Goal: Task Accomplishment & Management: Manage account settings

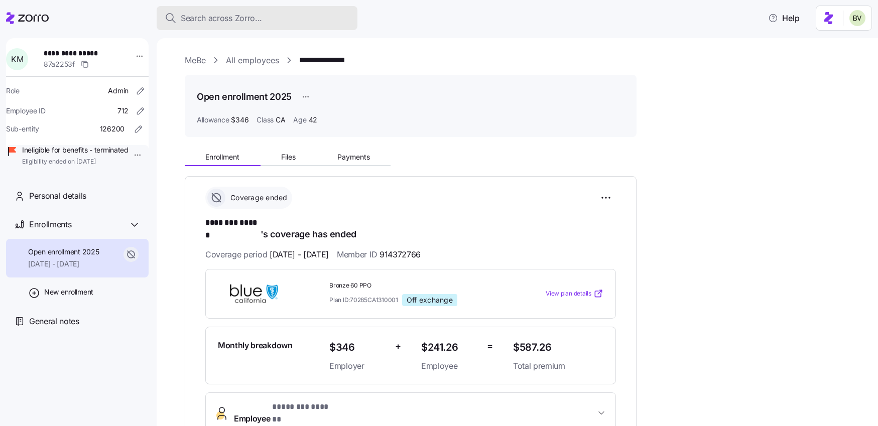
click at [230, 27] on button "Search across Zorro..." at bounding box center [257, 18] width 201 height 24
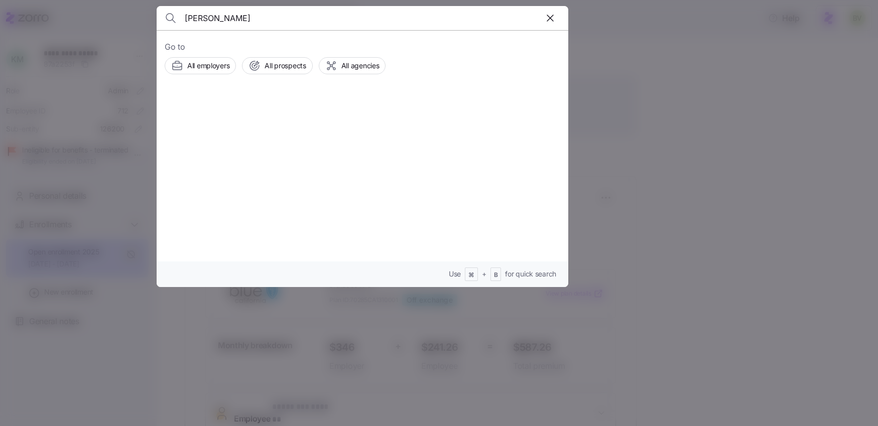
type input "Aaron Almeida"
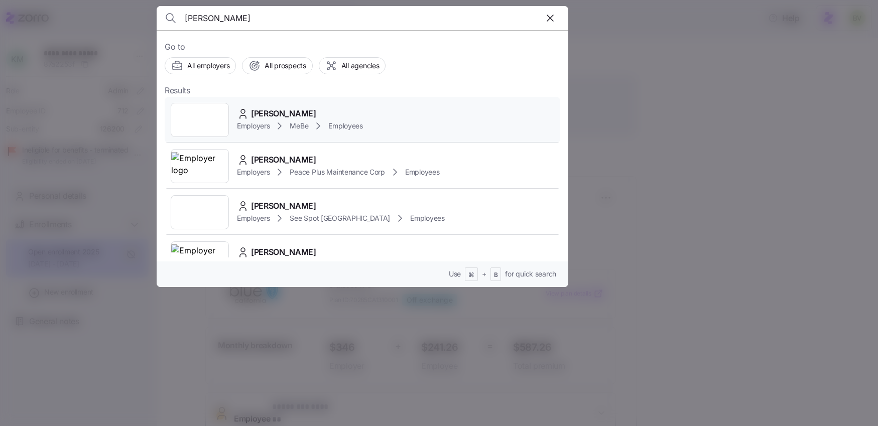
click at [215, 123] on div at bounding box center [200, 120] width 58 height 34
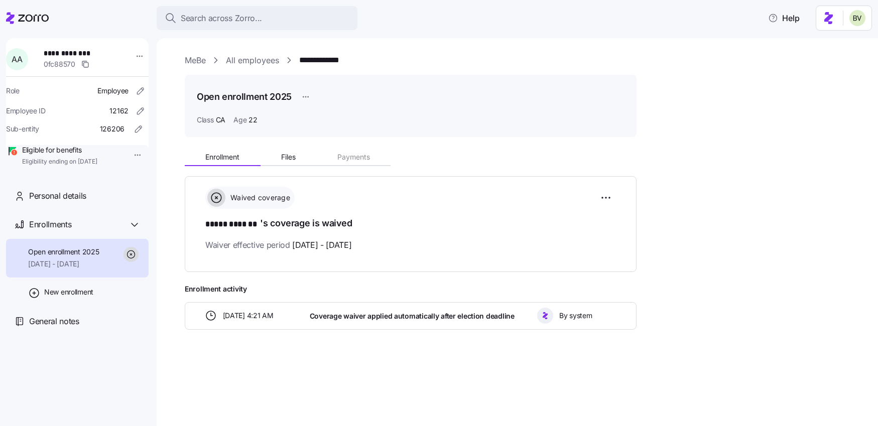
click at [132, 154] on html "**********" at bounding box center [439, 210] width 878 height 420
click at [155, 208] on div "Update eligibility" at bounding box center [157, 209] width 55 height 11
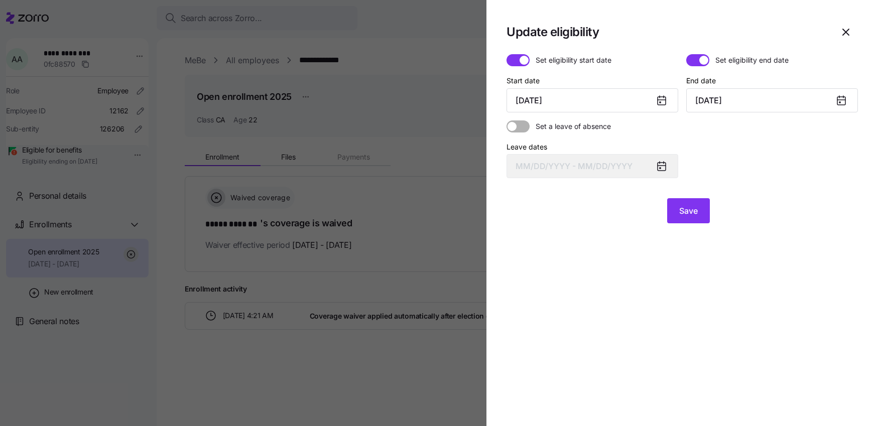
click at [695, 60] on span at bounding box center [693, 60] width 14 height 12
click at [686, 54] on input "Set eligibility end date" at bounding box center [686, 54] width 0 height 0
click at [685, 210] on span "Save" at bounding box center [688, 211] width 19 height 12
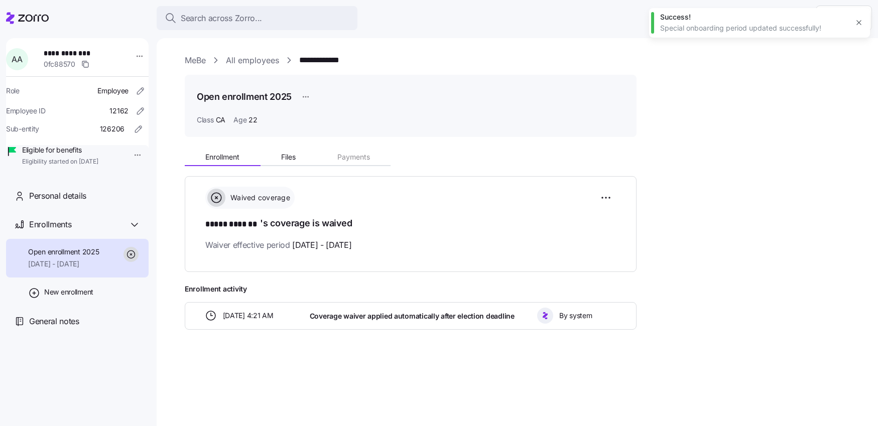
click at [719, 200] on div "Enrollment Files Payments Waived coverage ***** ******* 's coverage is waived W…" at bounding box center [524, 237] width 679 height 185
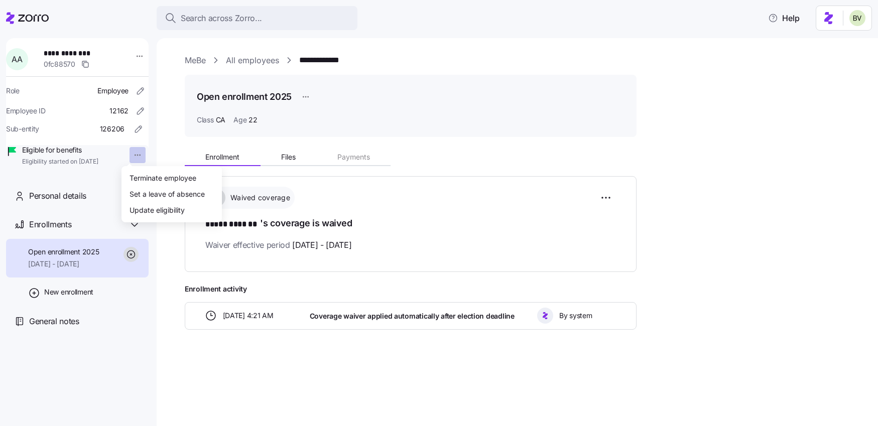
click at [132, 158] on html "**********" at bounding box center [439, 210] width 878 height 420
click at [162, 146] on html "**********" at bounding box center [439, 210] width 878 height 420
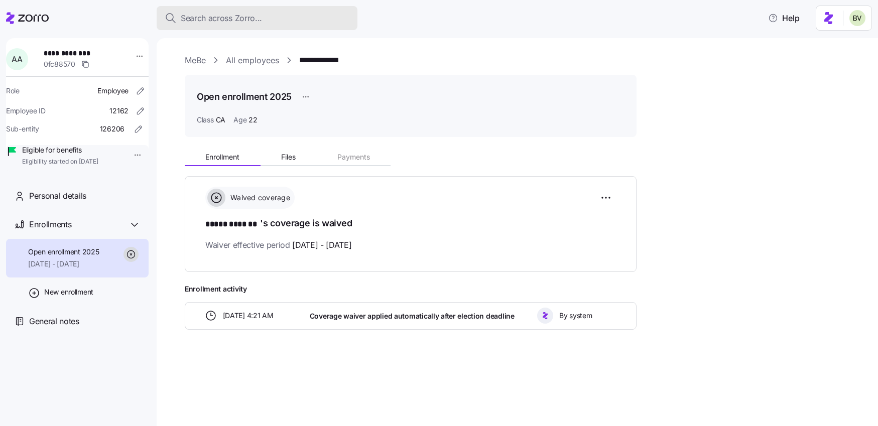
click at [241, 20] on span "Search across Zorro..." at bounding box center [221, 18] width 81 height 13
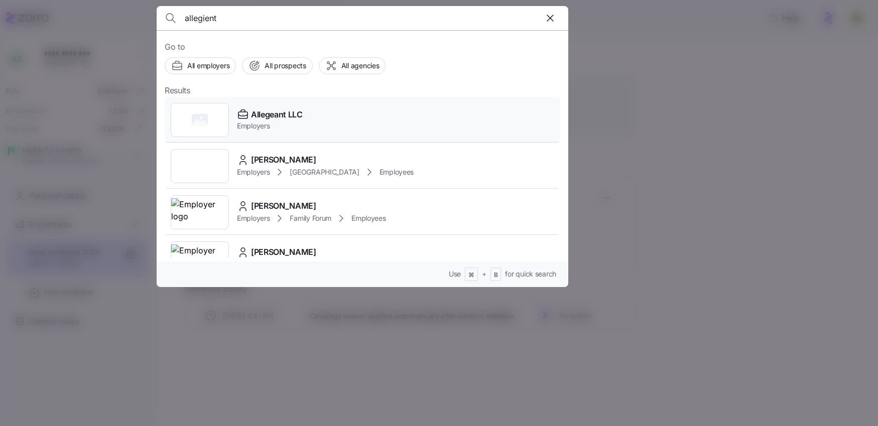
type input "allegient"
click at [197, 124] on rect at bounding box center [200, 120] width 16 height 12
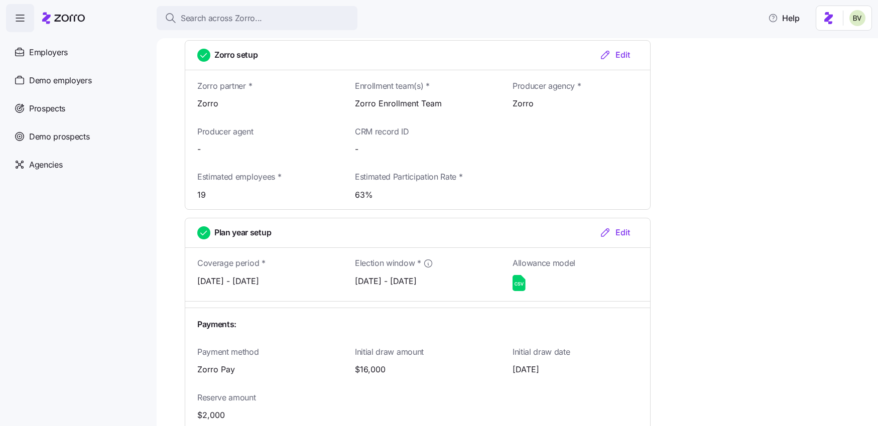
scroll to position [844, 0]
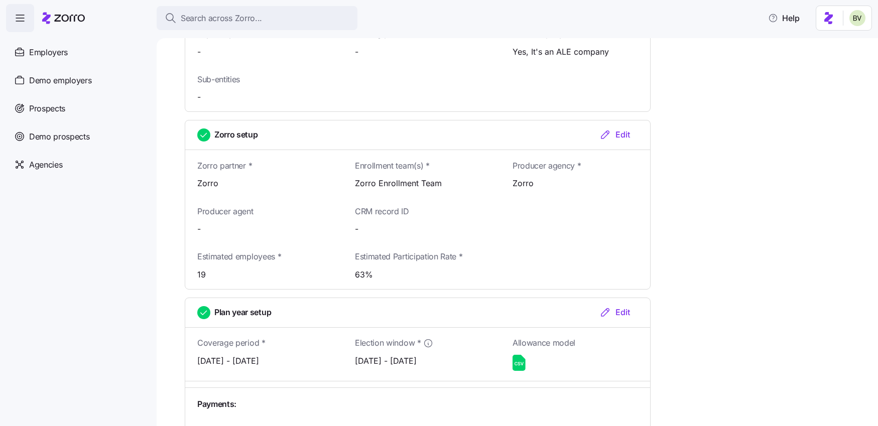
click at [515, 361] on icon at bounding box center [519, 363] width 13 height 16
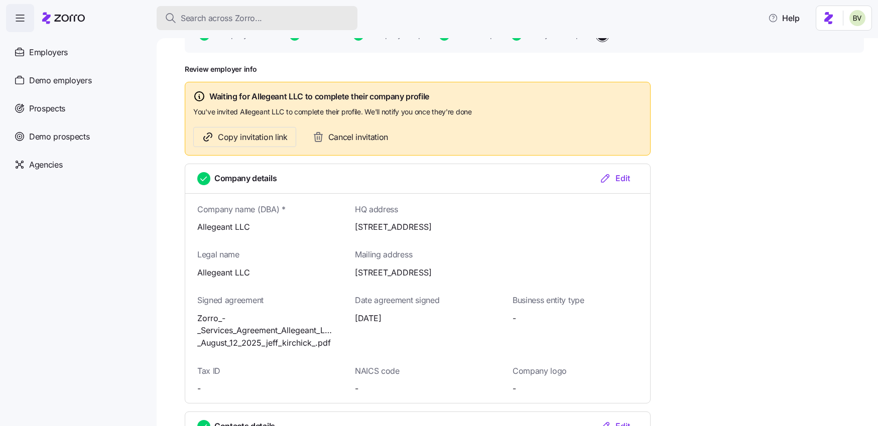
scroll to position [27, 0]
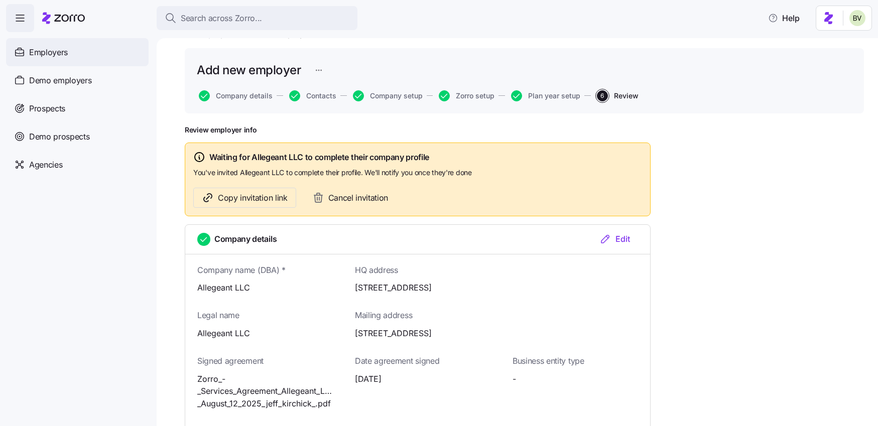
click at [69, 53] on div "Employers" at bounding box center [77, 52] width 143 height 28
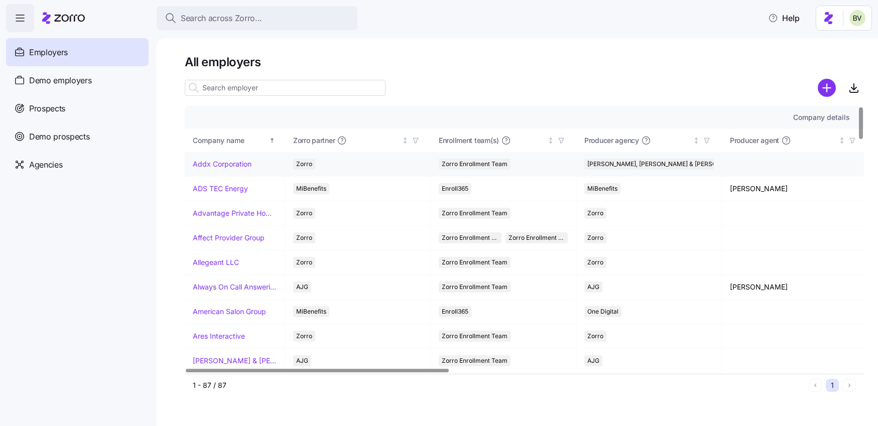
click at [241, 162] on link "Addx Corporation" at bounding box center [222, 164] width 59 height 10
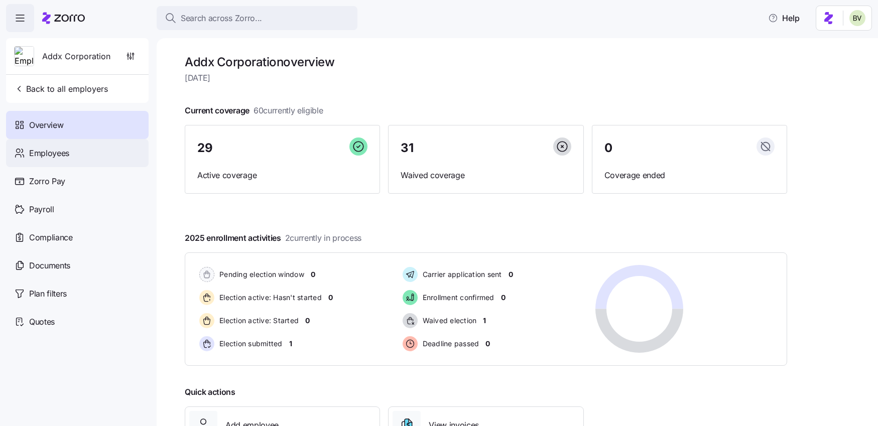
click at [66, 154] on span "Employees" at bounding box center [49, 153] width 40 height 13
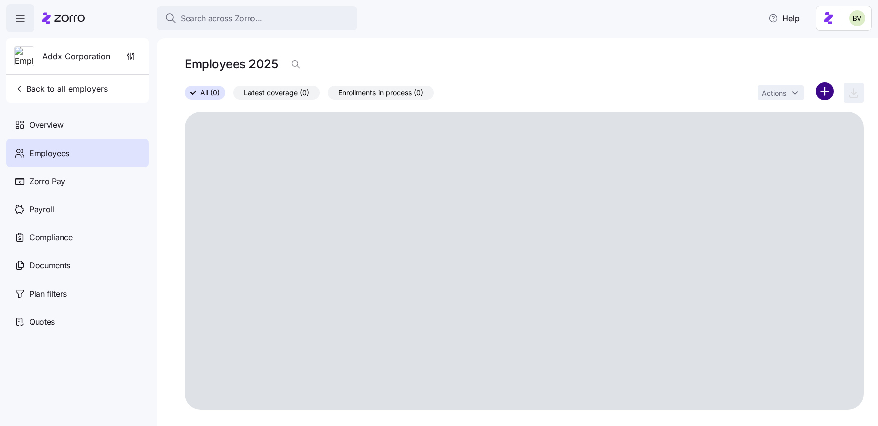
click at [825, 93] on html "Search across Zorro... Help Addx Corporation Back to all employers Overview Emp…" at bounding box center [439, 210] width 878 height 420
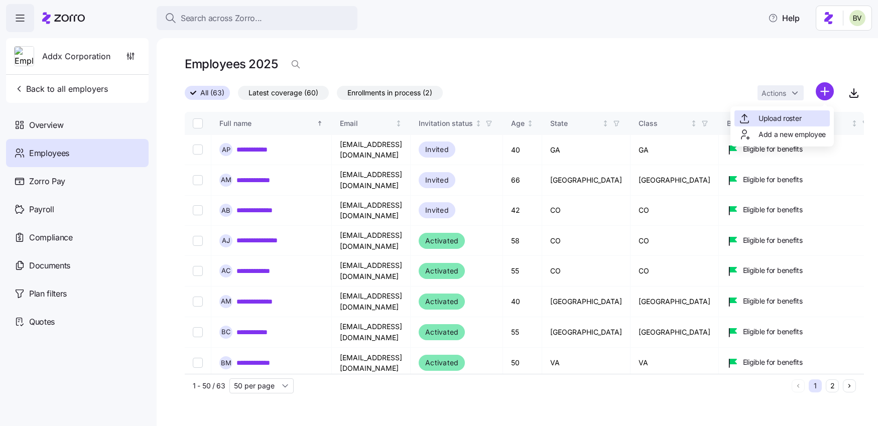
click at [777, 122] on span "Upload roster" at bounding box center [779, 118] width 43 height 10
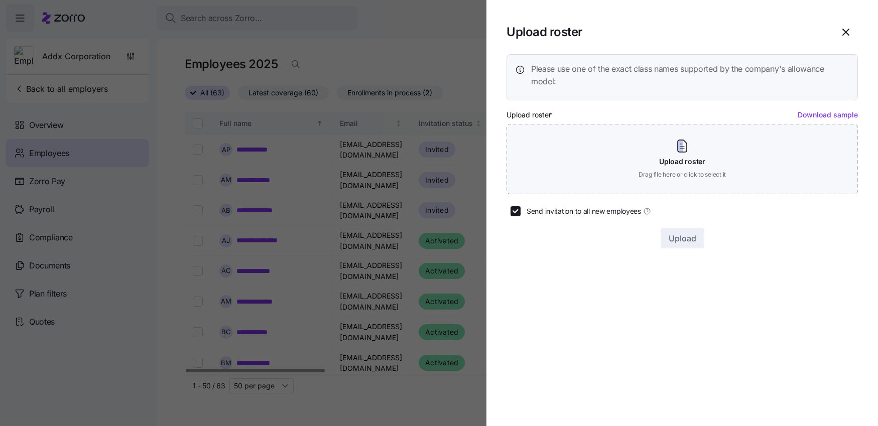
click at [816, 118] on div "Please use one of the exact class names supported by the company's allowance mo…" at bounding box center [681, 151] width 351 height 194
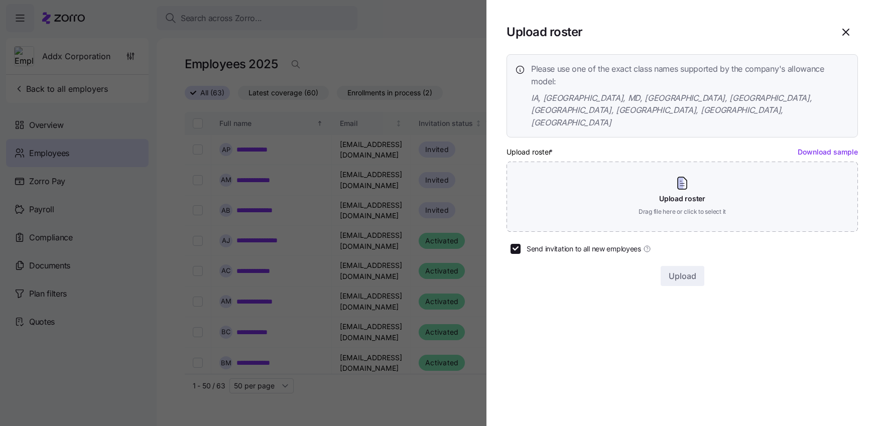
click at [817, 148] on link "Download sample" at bounding box center [828, 152] width 60 height 9
click at [249, 31] on div at bounding box center [439, 213] width 878 height 426
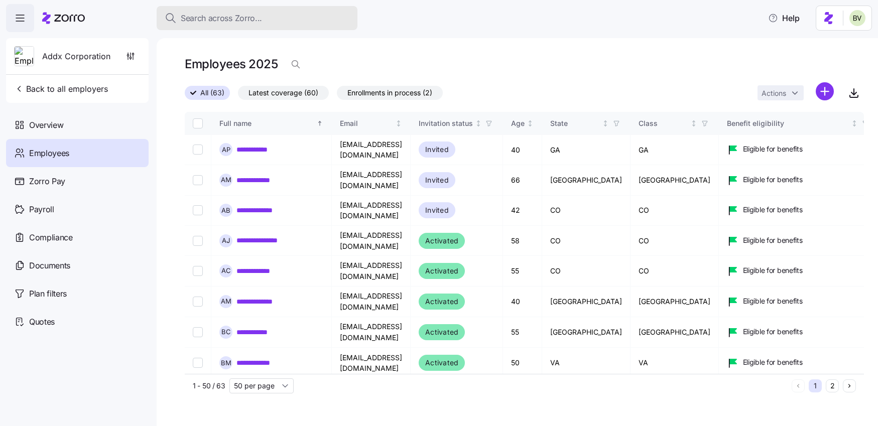
click at [265, 22] on div "Search across Zorro..." at bounding box center [257, 18] width 185 height 13
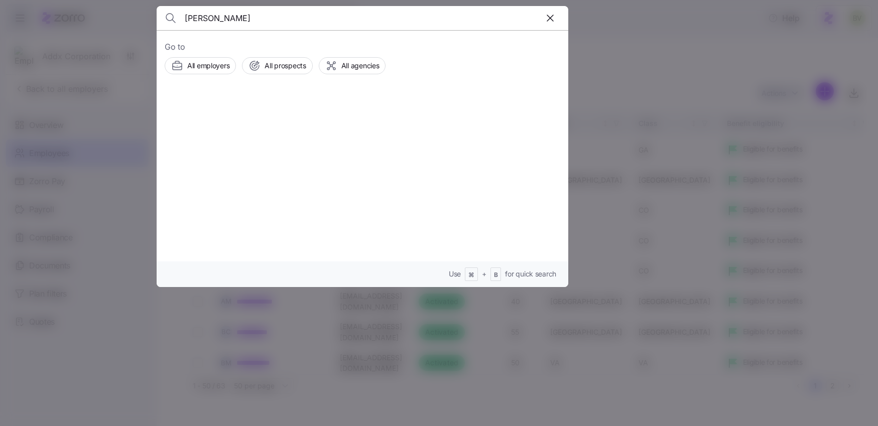
type input "Elijah Taylor"
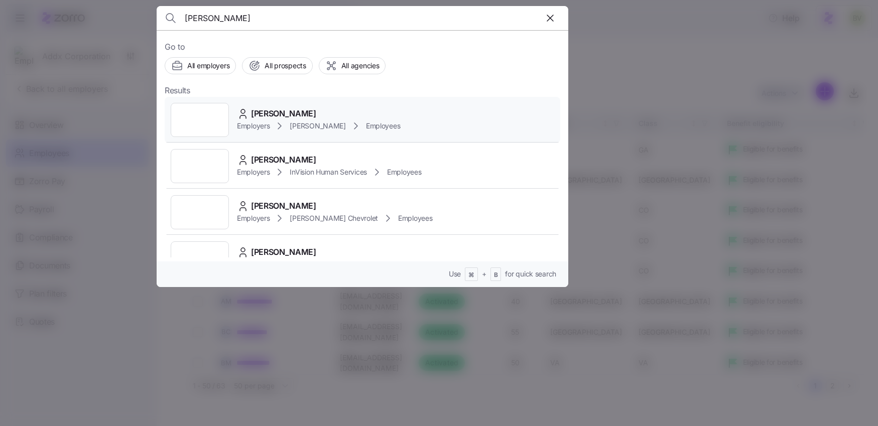
click at [211, 114] on div at bounding box center [200, 120] width 58 height 34
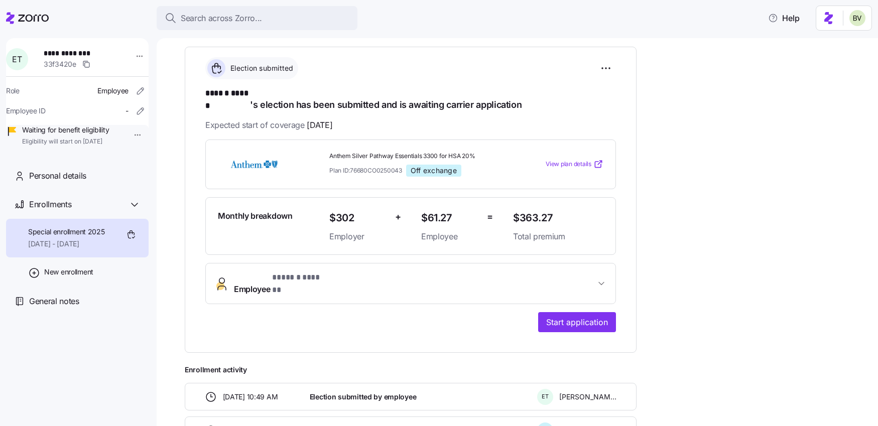
scroll to position [189, 0]
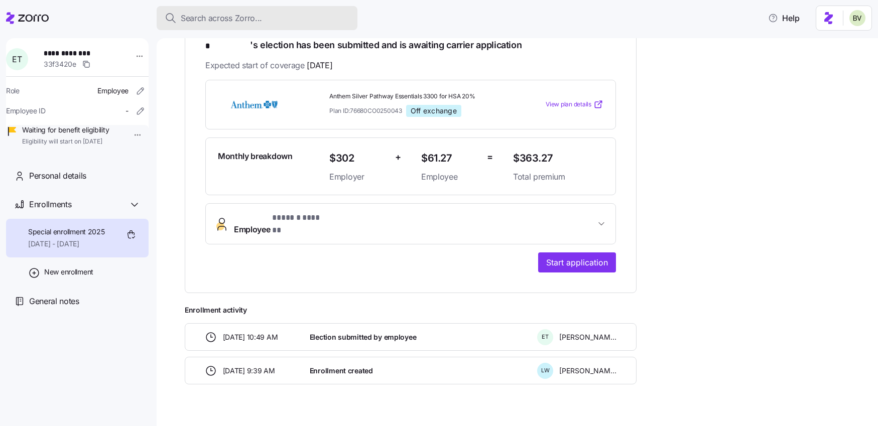
click at [206, 15] on span "Search across Zorro..." at bounding box center [221, 18] width 81 height 13
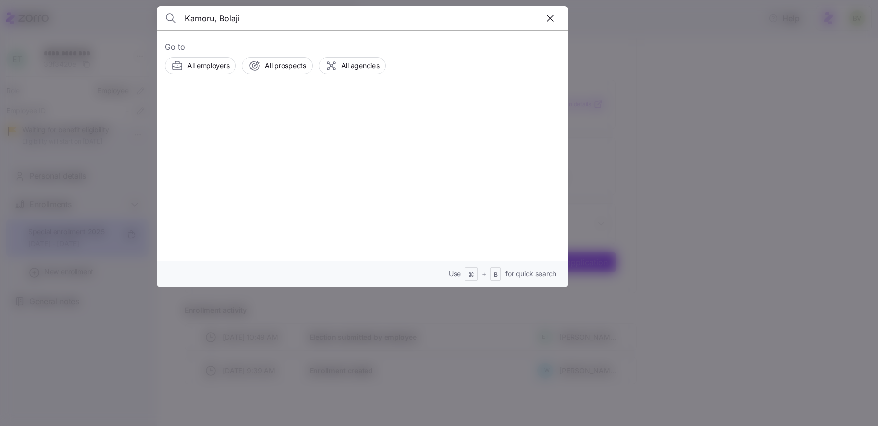
type input "Kamoru, Bolaji"
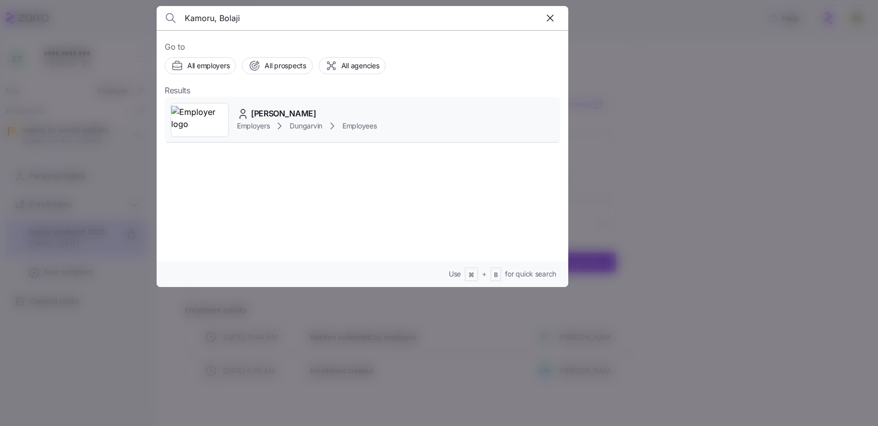
click at [211, 117] on img at bounding box center [199, 120] width 57 height 28
